Goal: Information Seeking & Learning: Learn about a topic

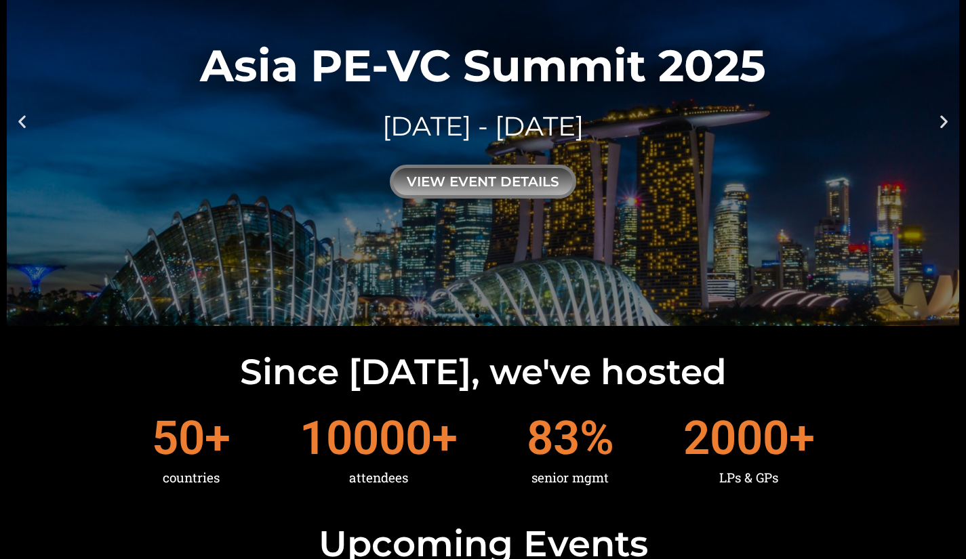
scroll to position [68, 0]
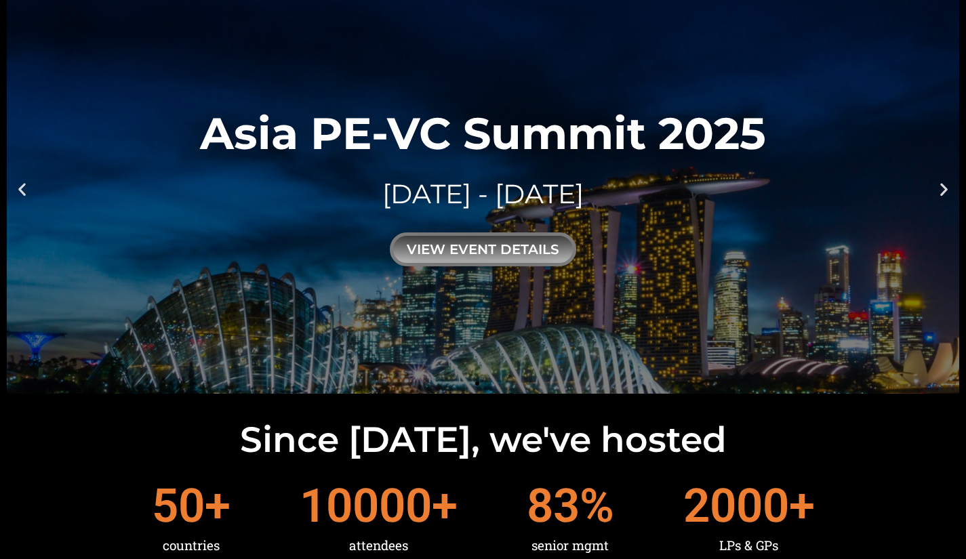
click at [489, 253] on div "view event details" at bounding box center [483, 249] width 186 height 34
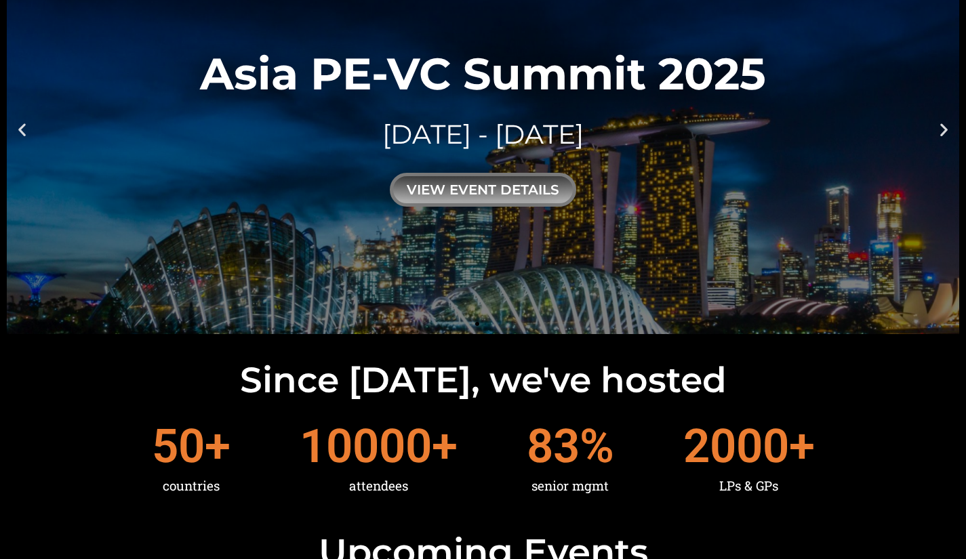
scroll to position [136, 0]
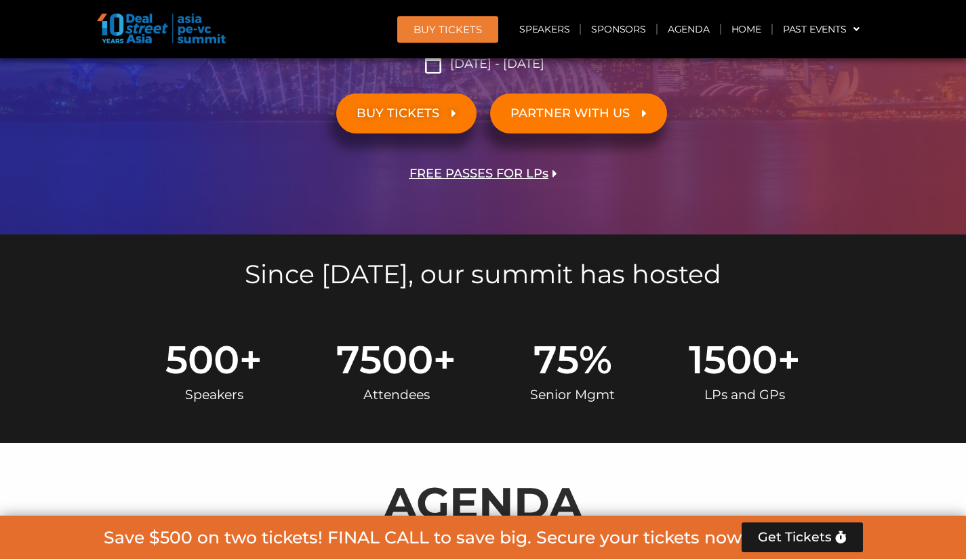
scroll to position [407, 0]
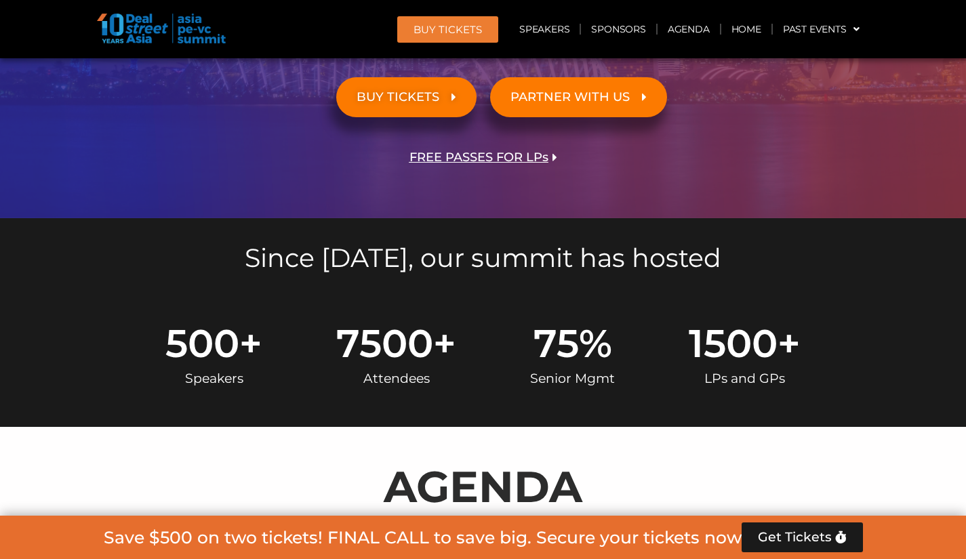
click at [449, 113] on link "BUY TICKETS" at bounding box center [406, 97] width 140 height 40
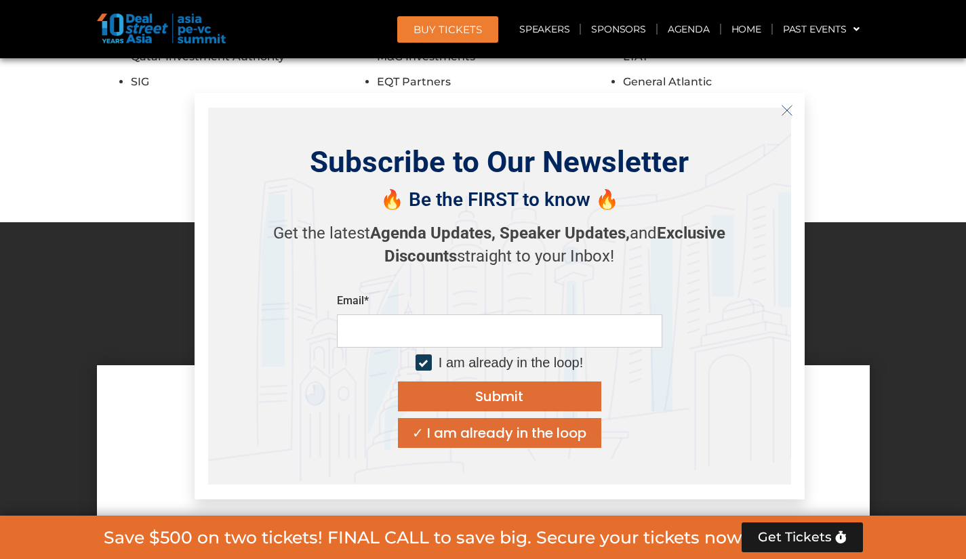
scroll to position [8795, 0]
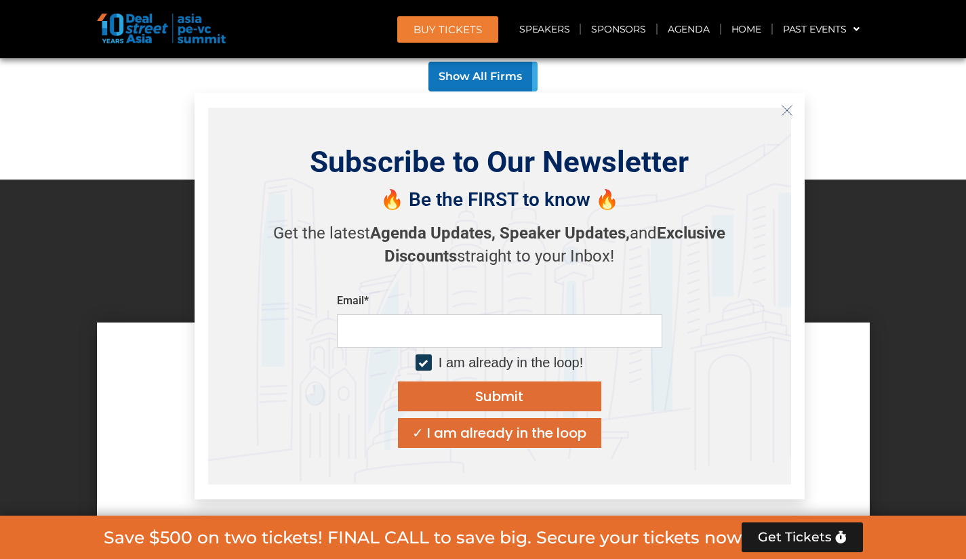
click at [797, 108] on button "Close" at bounding box center [787, 111] width 22 height 22
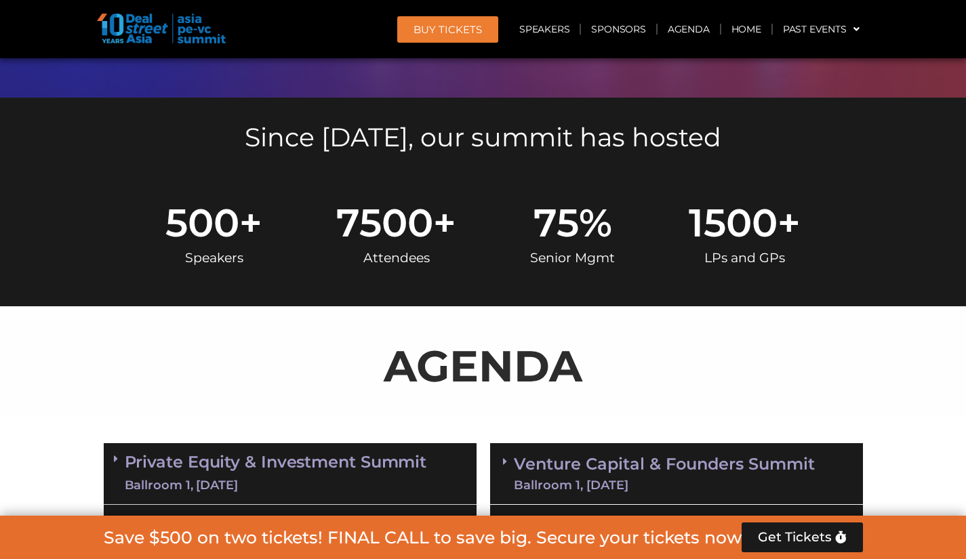
scroll to position [392, 0]
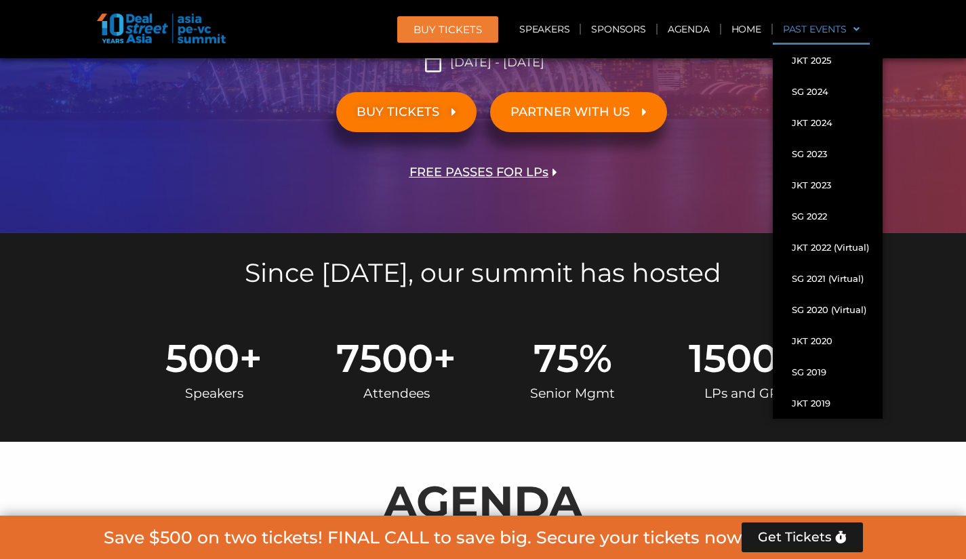
click at [837, 22] on link "Past Events" at bounding box center [821, 29] width 97 height 31
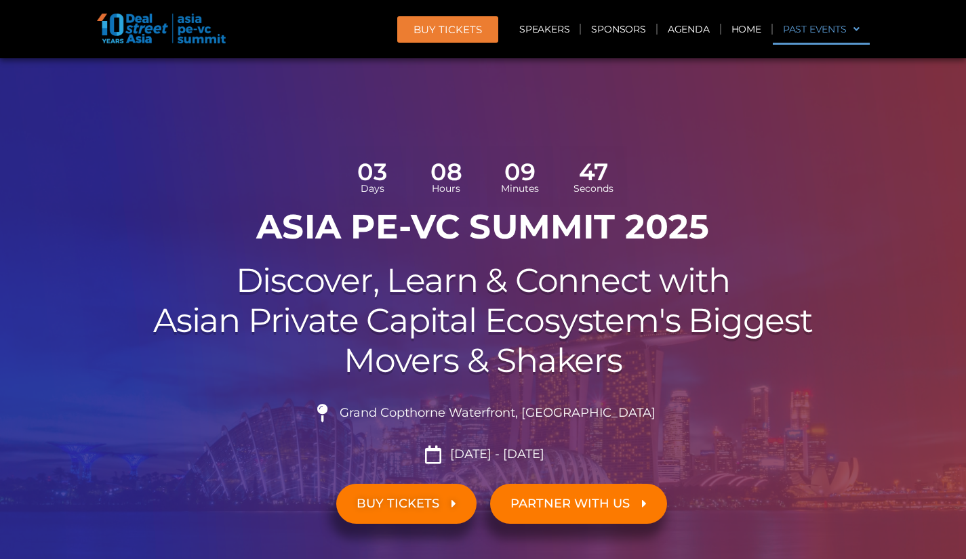
click at [837, 22] on link "Past Events" at bounding box center [821, 29] width 97 height 31
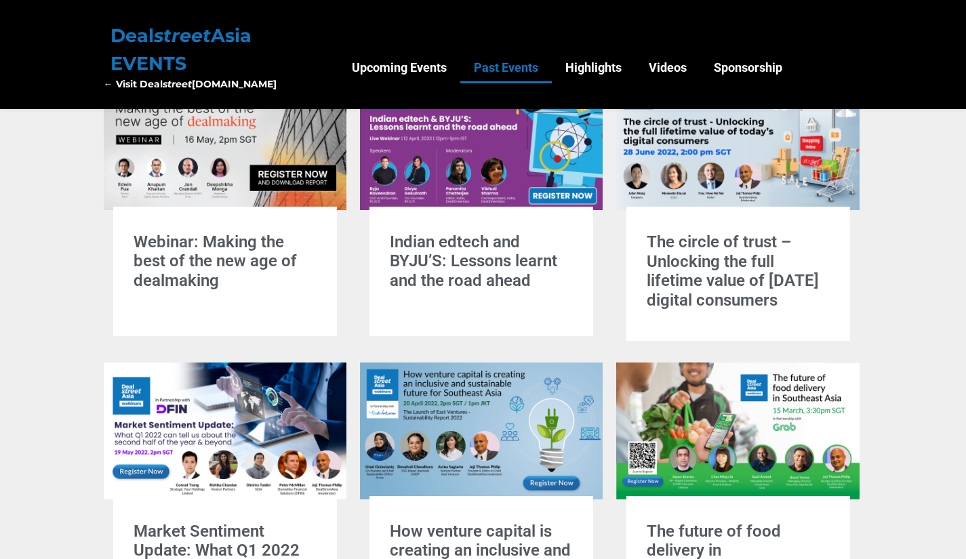
scroll to position [678, 0]
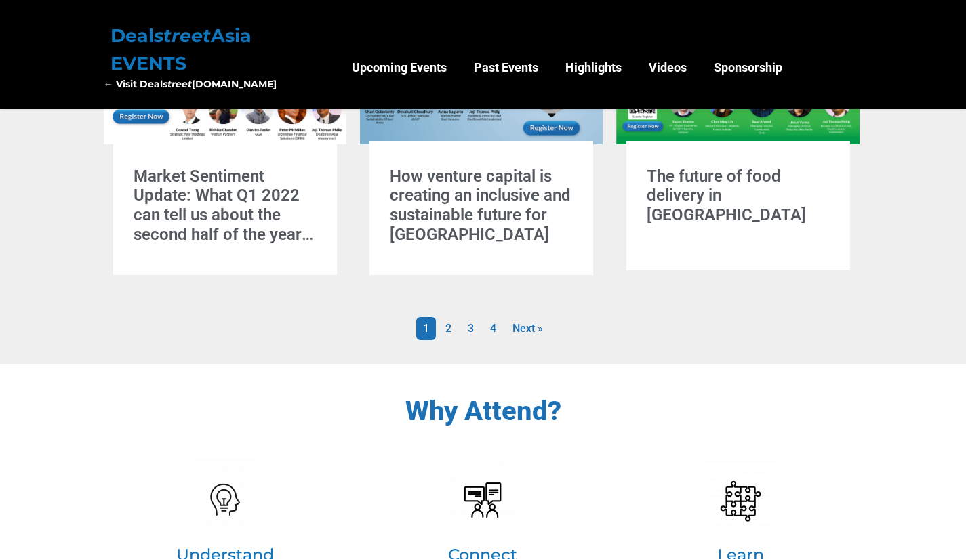
click at [447, 328] on link "2" at bounding box center [448, 328] width 20 height 23
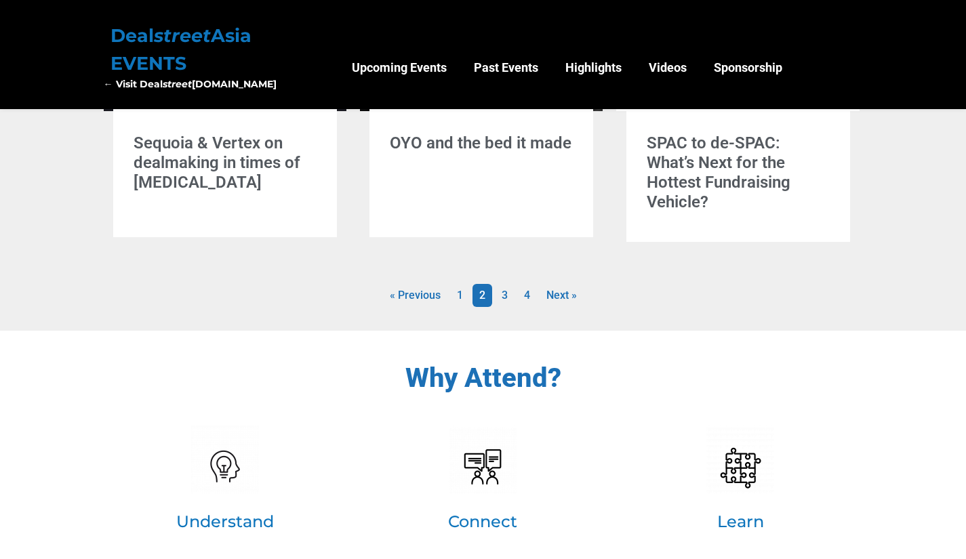
scroll to position [1053, 0]
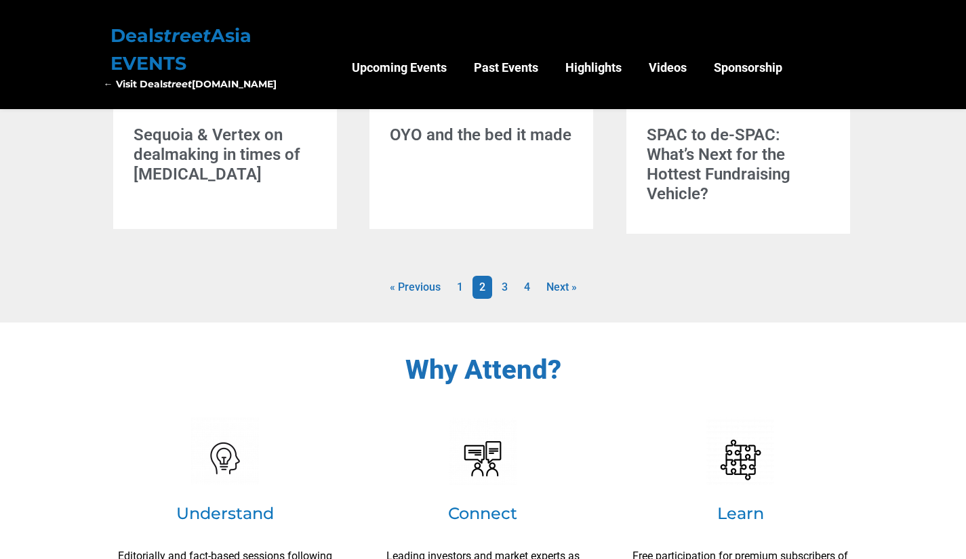
click at [504, 287] on link "3" at bounding box center [505, 287] width 20 height 23
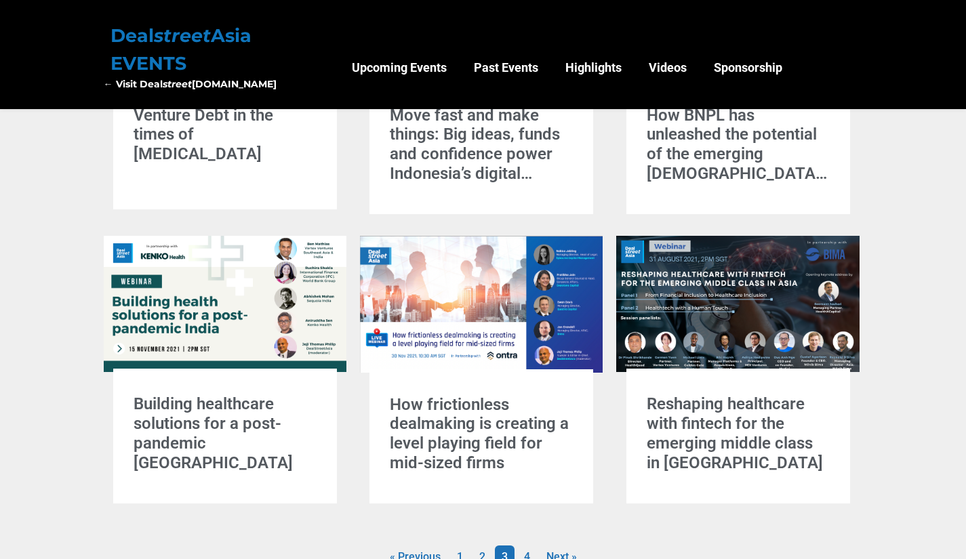
scroll to position [917, 0]
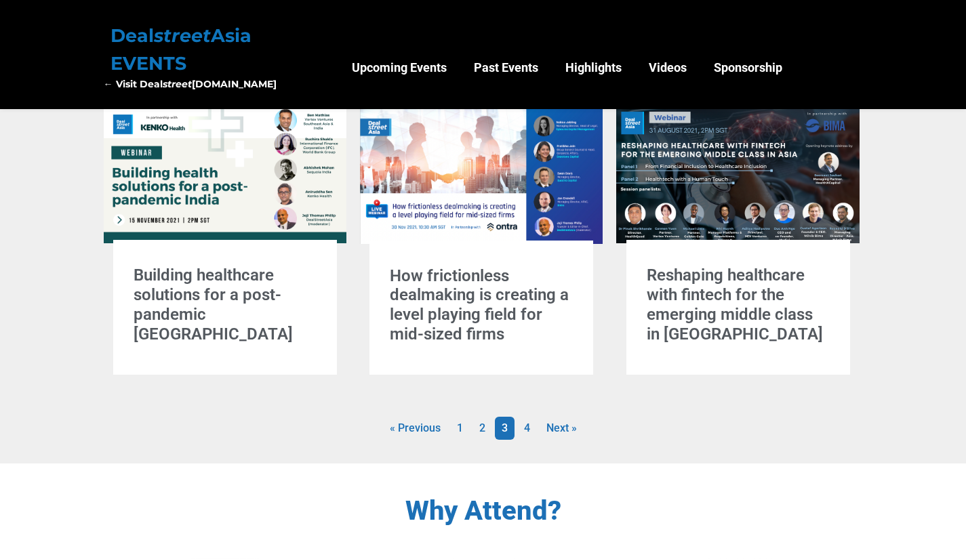
click at [527, 422] on link "4" at bounding box center [527, 428] width 20 height 23
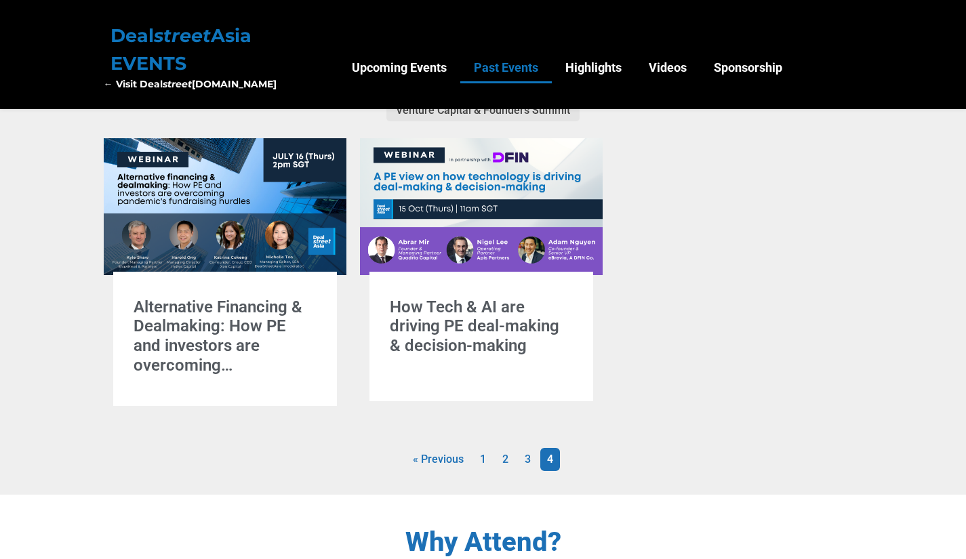
scroll to position [239, 0]
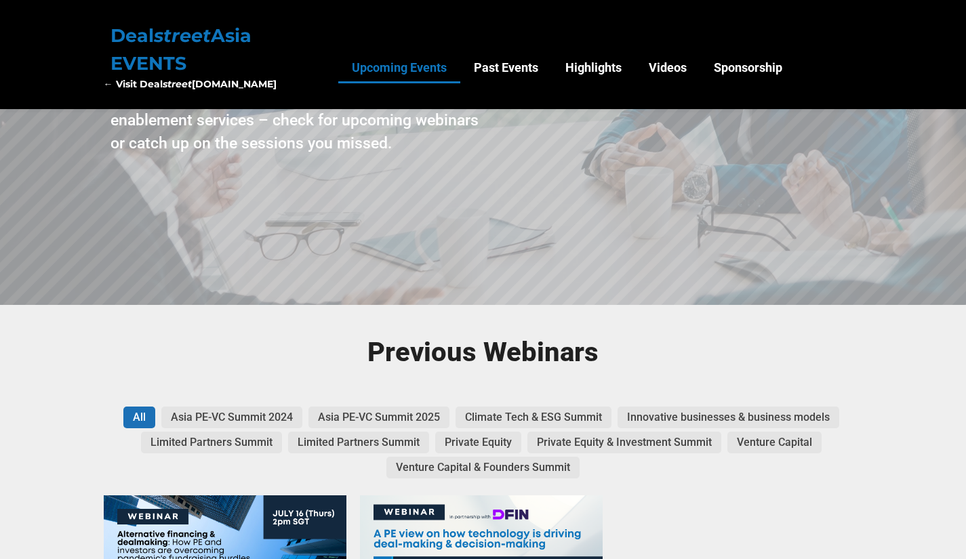
click at [390, 75] on link "Upcoming Events" at bounding box center [399, 67] width 122 height 31
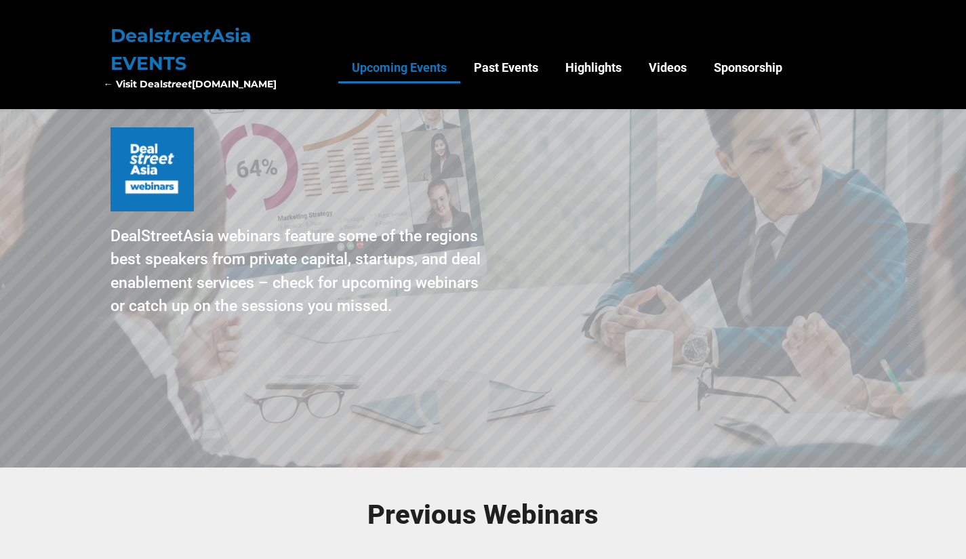
scroll to position [0, 0]
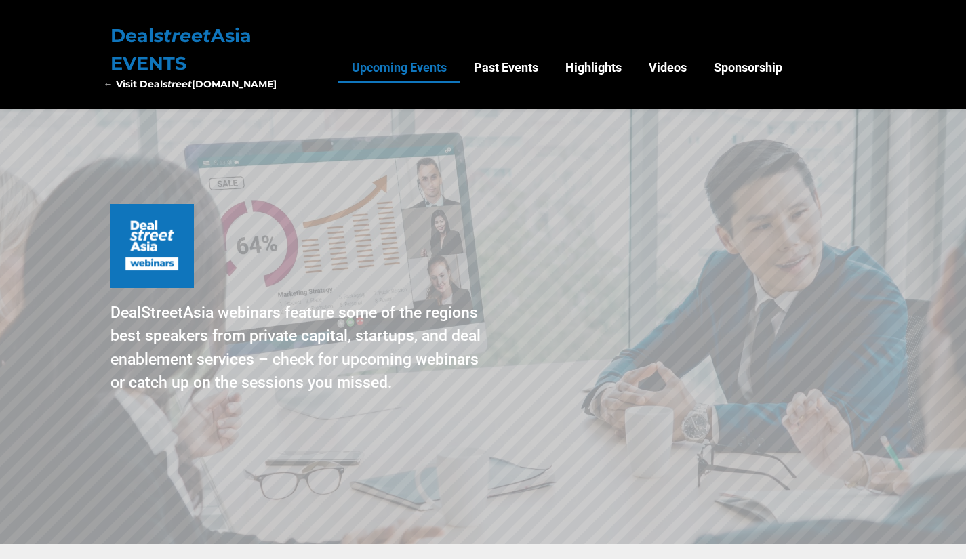
click at [125, 29] on strong "Deal street Asia EVENTS" at bounding box center [180, 49] width 141 height 50
